Goal: Task Accomplishment & Management: Use online tool/utility

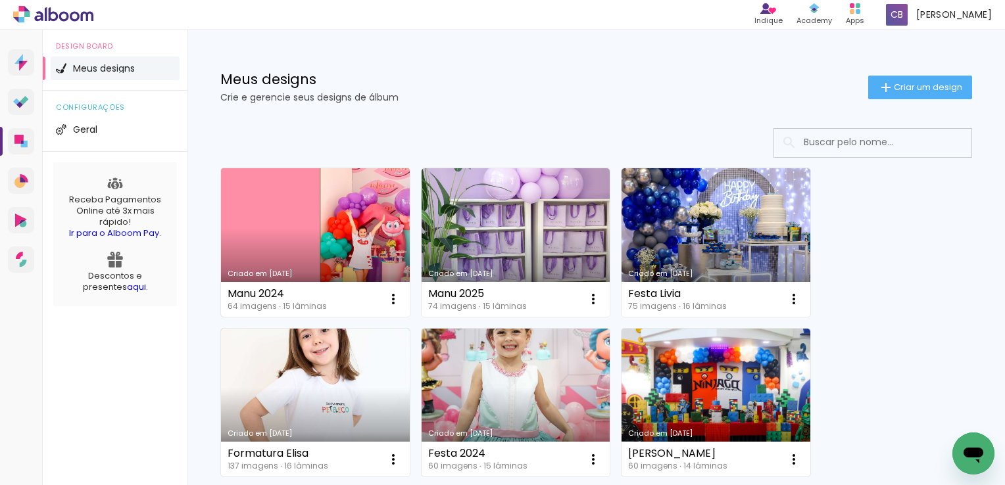
click at [340, 226] on link "Criado em [DATE]" at bounding box center [315, 242] width 189 height 149
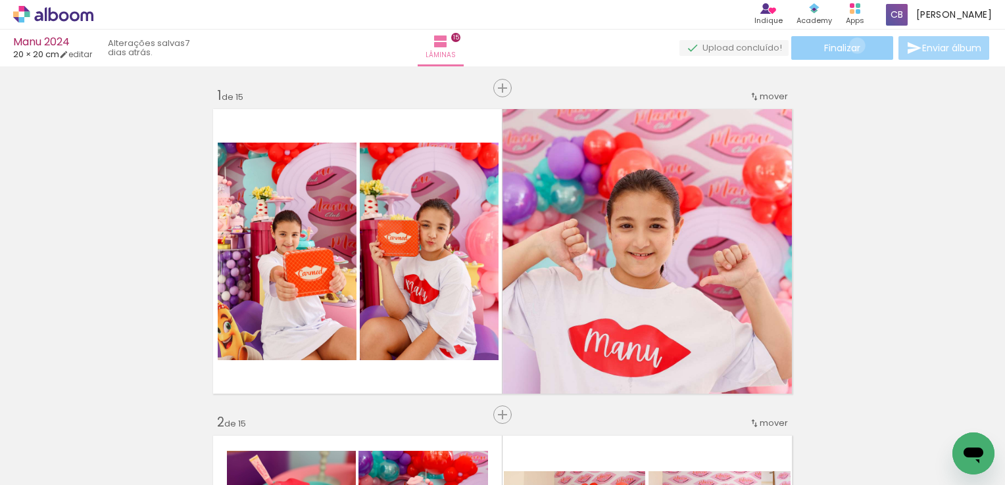
click at [852, 45] on span "Finalizar" at bounding box center [842, 47] width 36 height 9
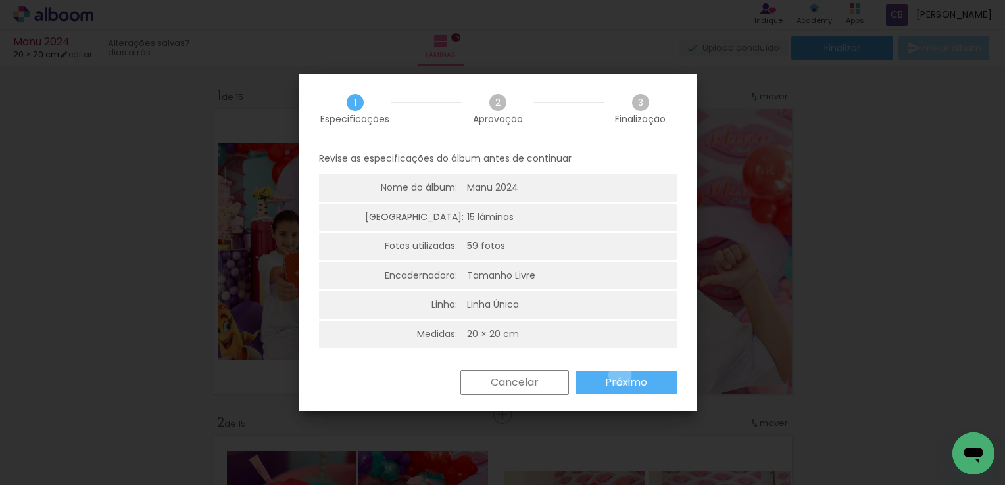
click at [0, 0] on slot "Próximo" at bounding box center [0, 0] width 0 height 0
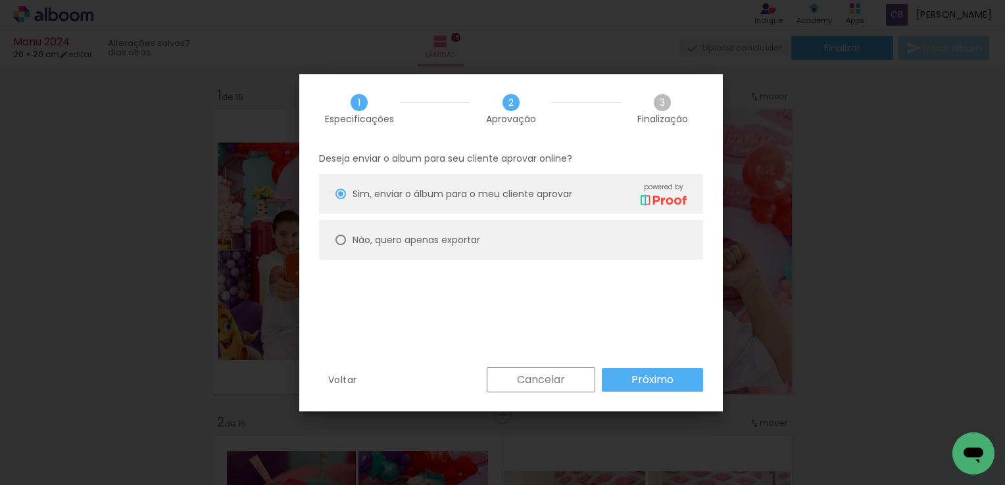
click at [0, 0] on slot "Não, quero apenas exportar" at bounding box center [0, 0] width 0 height 0
type paper-radio-button "on"
click at [0, 0] on slot "Próximo" at bounding box center [0, 0] width 0 height 0
type input "Alta, 300 DPI"
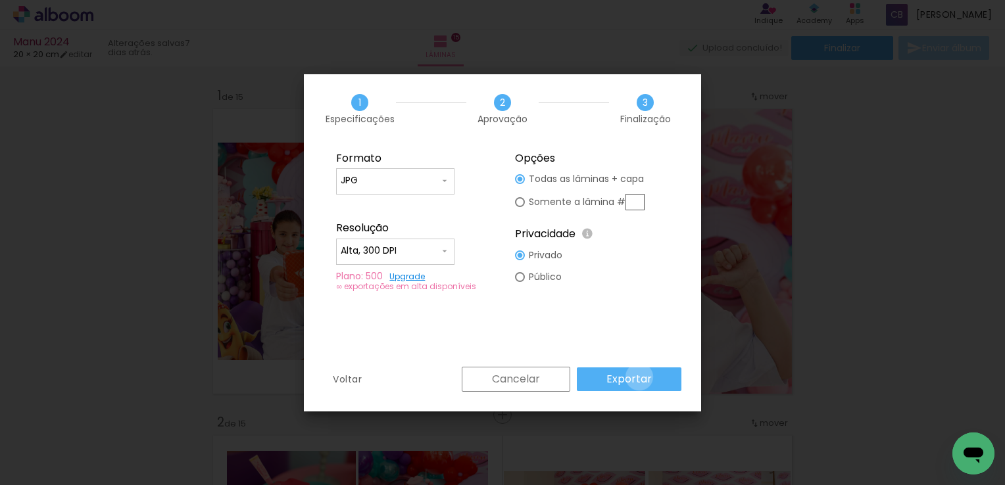
click at [0, 0] on slot "Exportar" at bounding box center [0, 0] width 0 height 0
